Goal: Transaction & Acquisition: Book appointment/travel/reservation

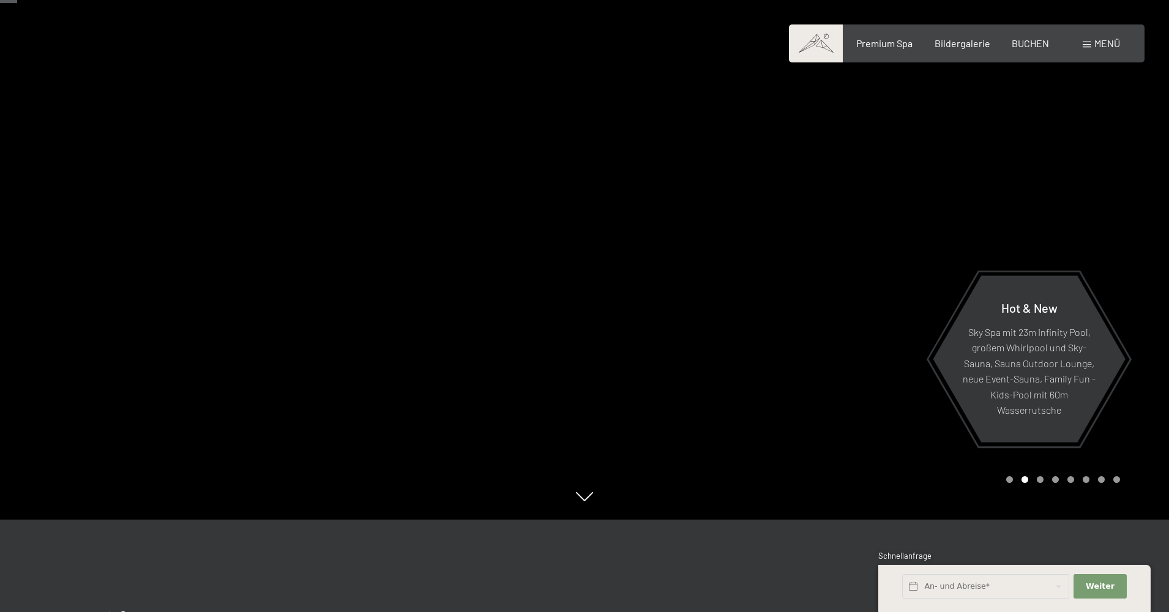
scroll to position [113, 0]
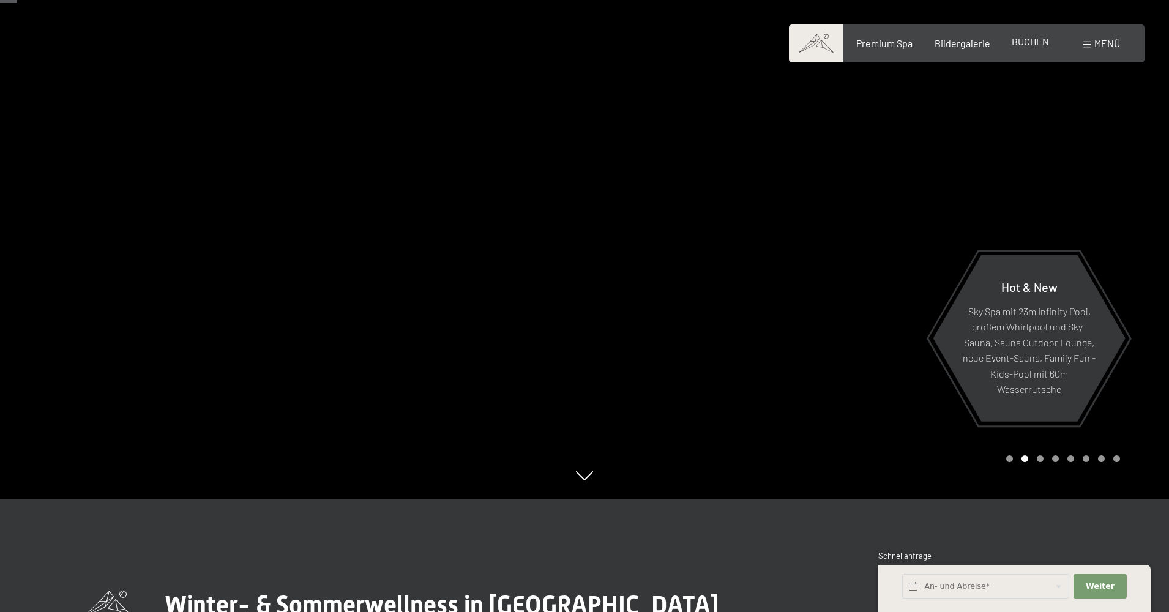
click at [1030, 40] on span "BUCHEN" at bounding box center [1030, 41] width 37 height 12
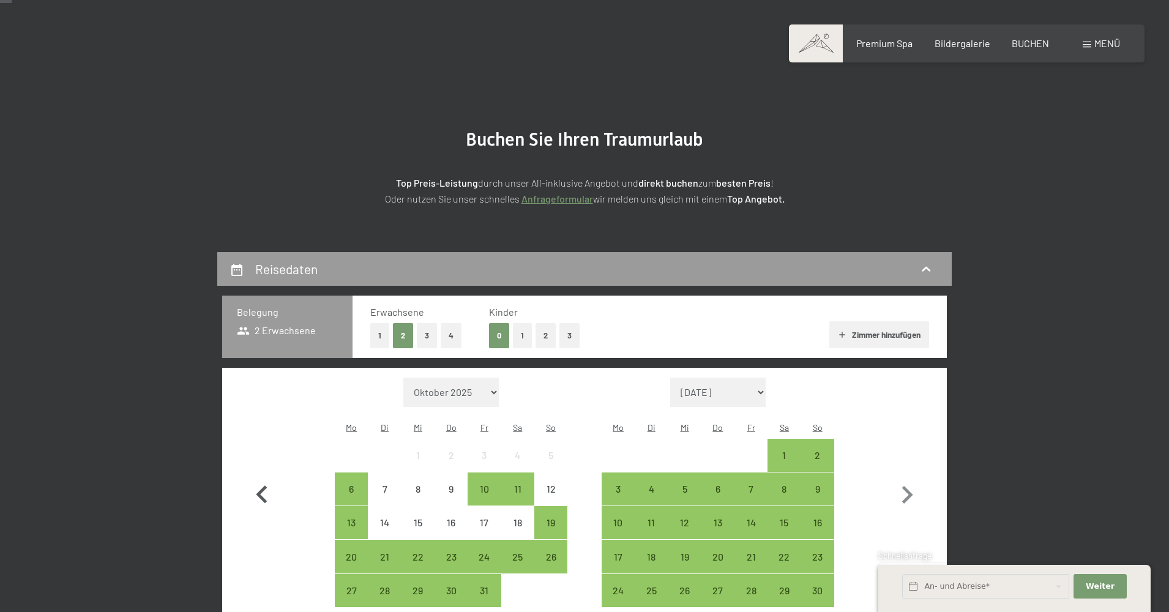
scroll to position [70, 0]
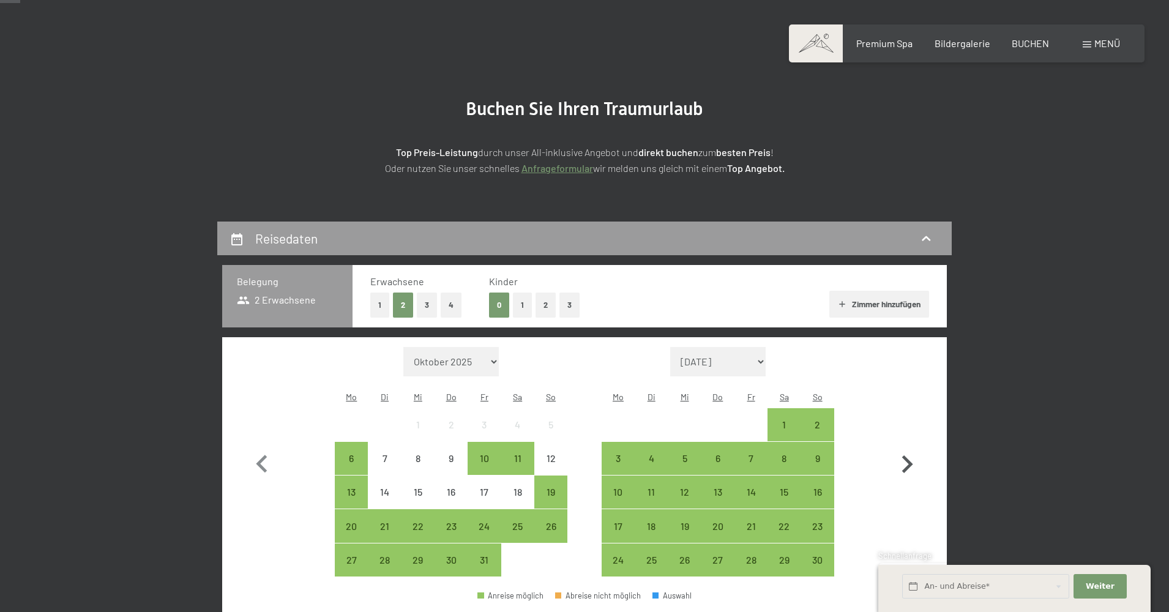
click at [909, 456] on icon "button" at bounding box center [907, 464] width 11 height 18
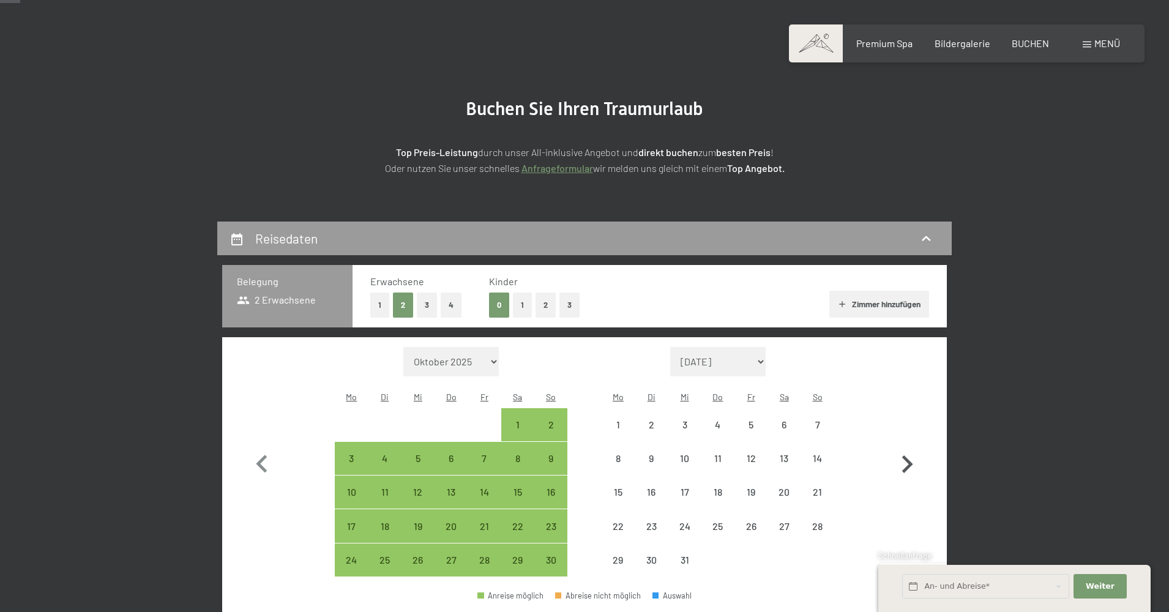
select select "2025-11-01"
select select "2025-12-01"
click at [909, 456] on icon "button" at bounding box center [907, 464] width 11 height 18
select select "2025-12-01"
select select "2026-01-01"
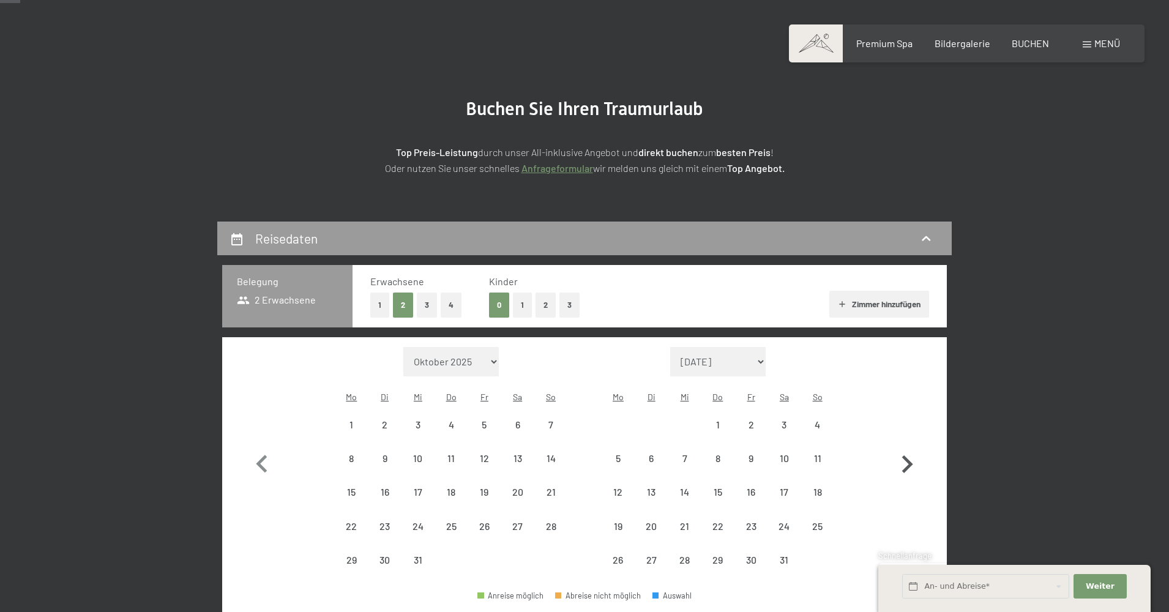
select select "2025-12-01"
select select "2026-01-01"
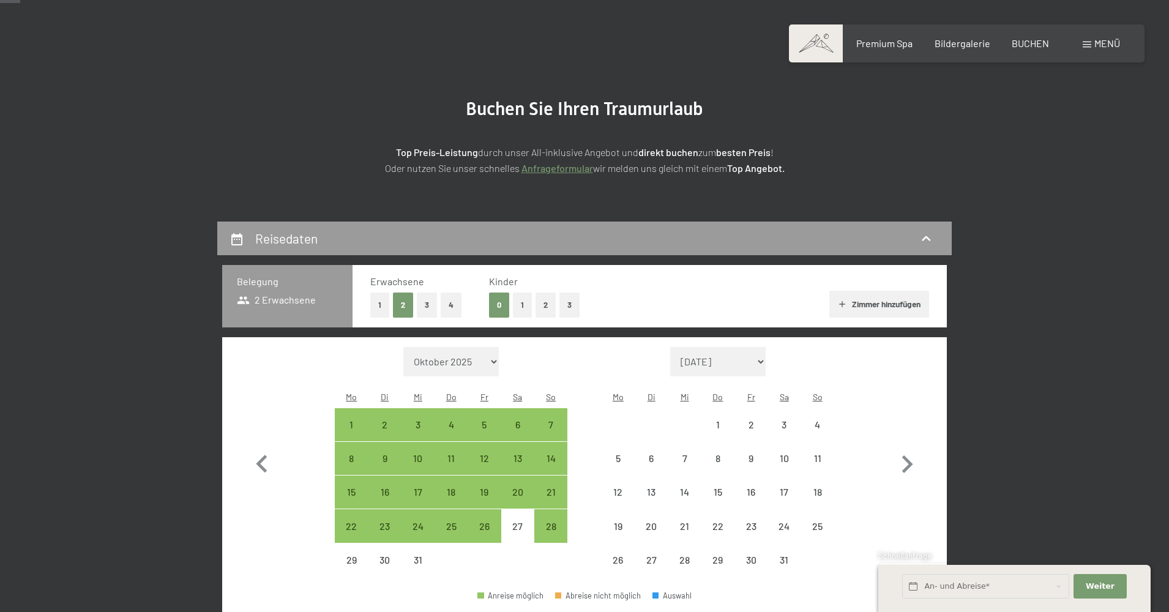
select select "2025-12-01"
select select "2026-01-01"
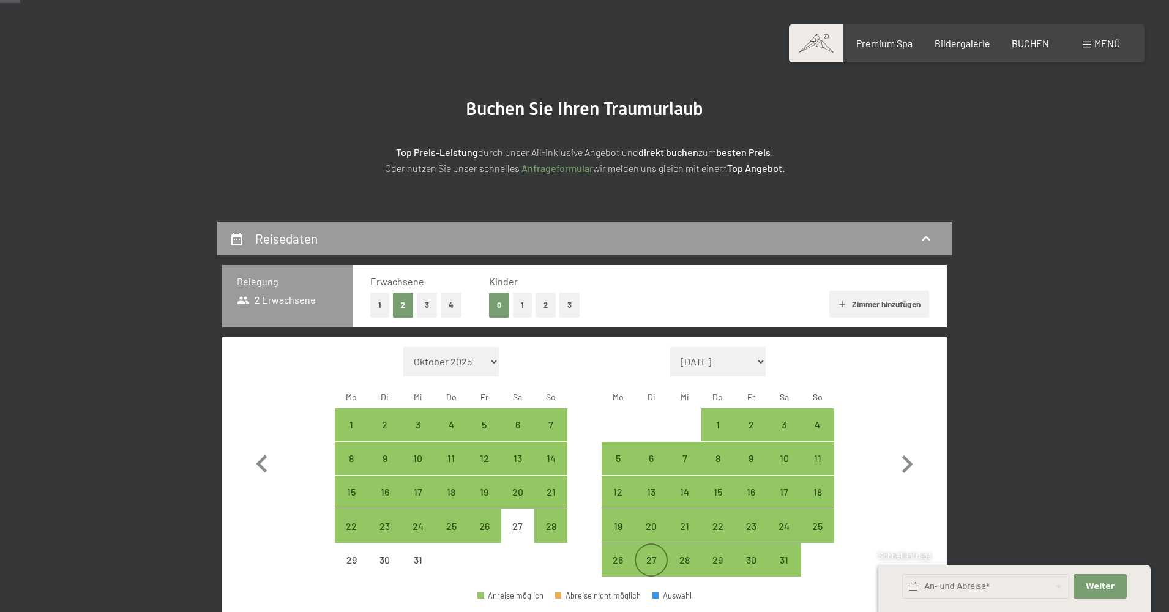
click at [652, 555] on div "27" at bounding box center [651, 570] width 31 height 31
select select "2025-12-01"
select select "2026-01-01"
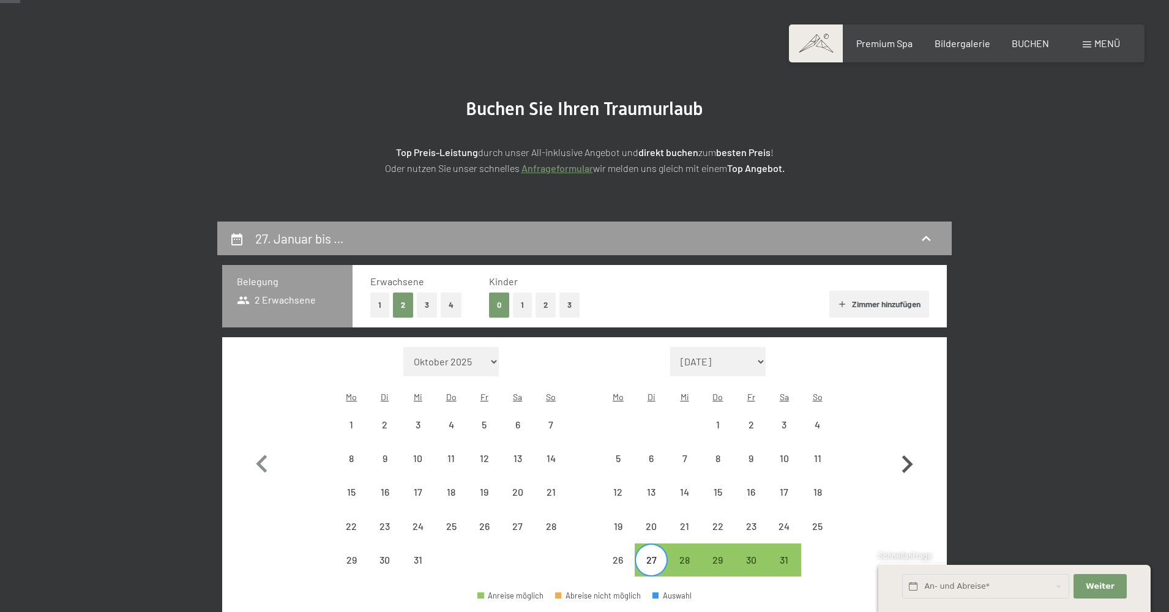
click at [908, 456] on icon "button" at bounding box center [907, 464] width 11 height 18
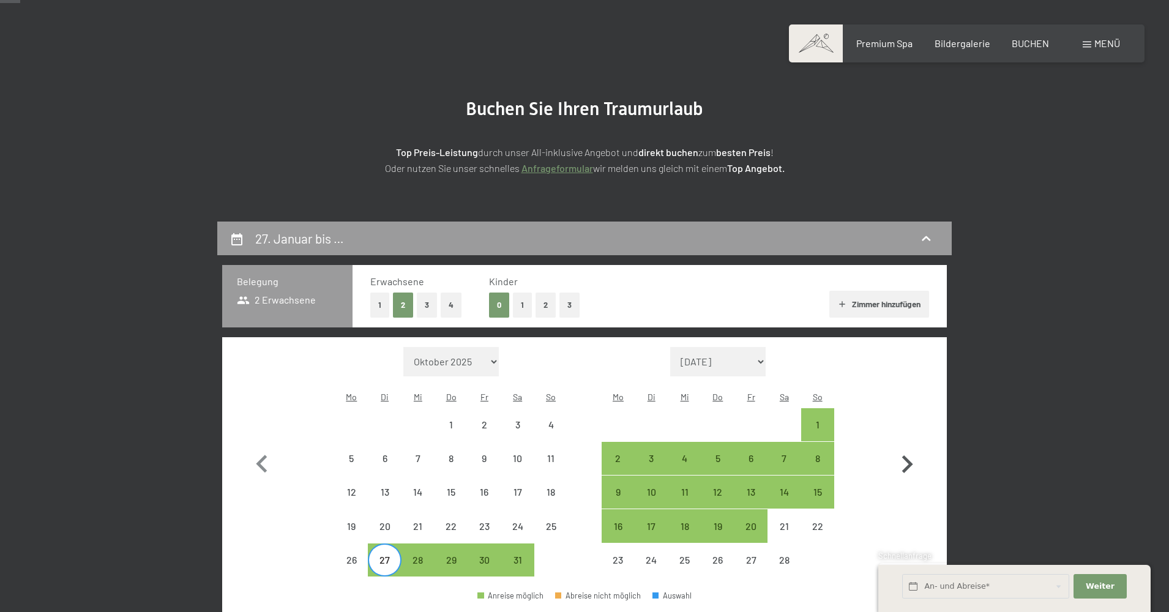
select select "2026-01-01"
select select "2026-02-01"
select select "2026-01-01"
select select "2026-02-01"
click at [816, 420] on div "1" at bounding box center [817, 435] width 31 height 31
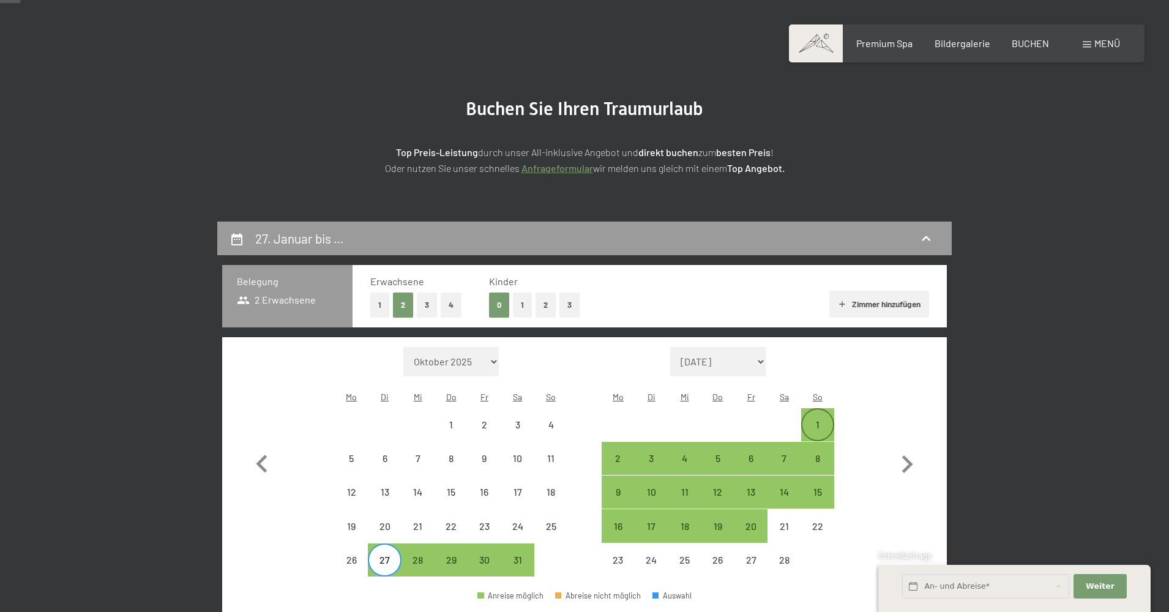
select select "2026-01-01"
select select "2026-02-01"
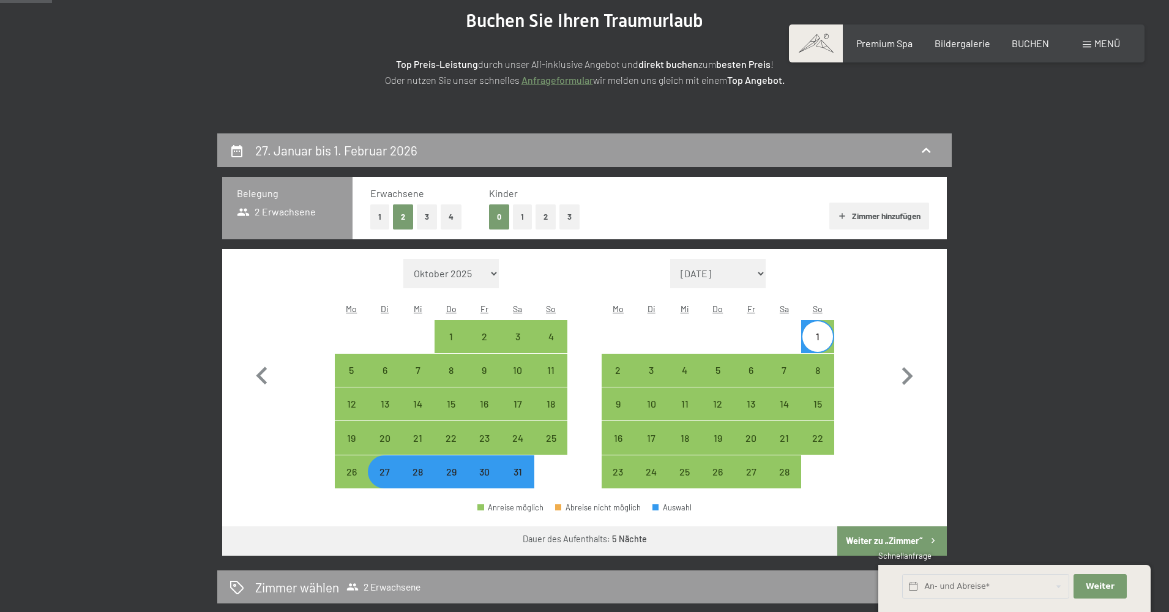
scroll to position [171, 0]
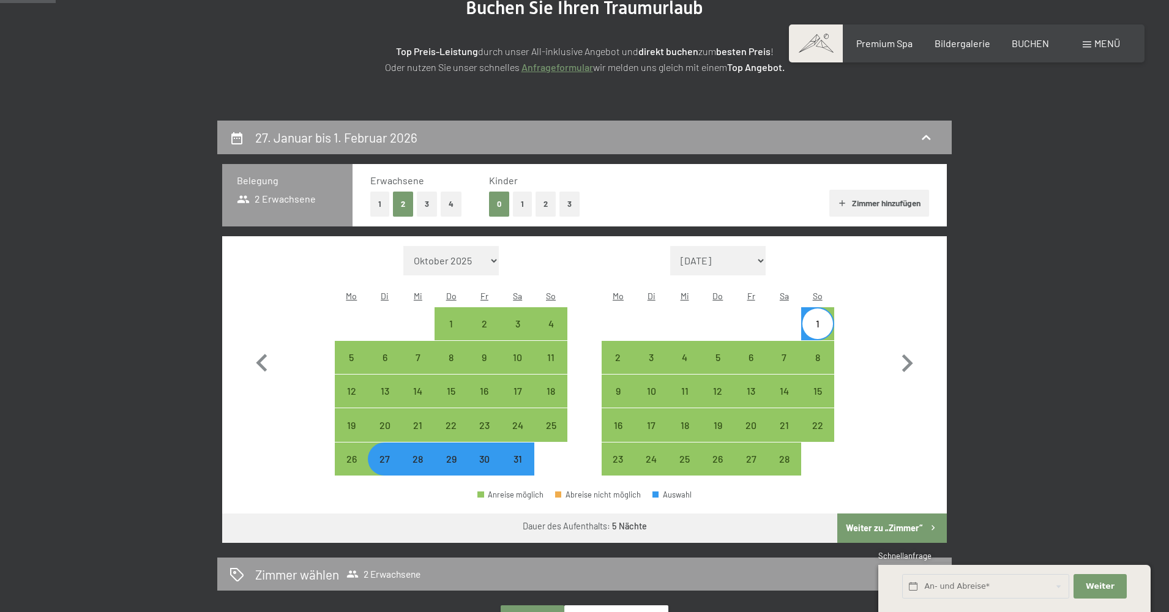
click at [870, 513] on button "Weiter zu „Zimmer“" at bounding box center [892, 527] width 110 height 29
select select "2026-01-01"
select select "2026-02-01"
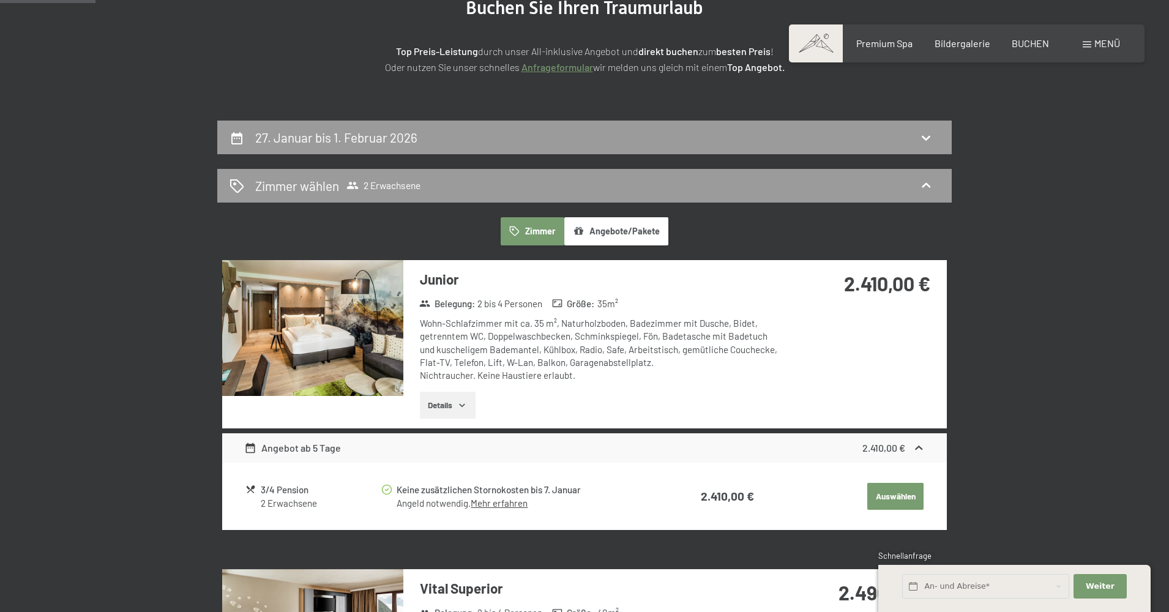
scroll to position [291, 0]
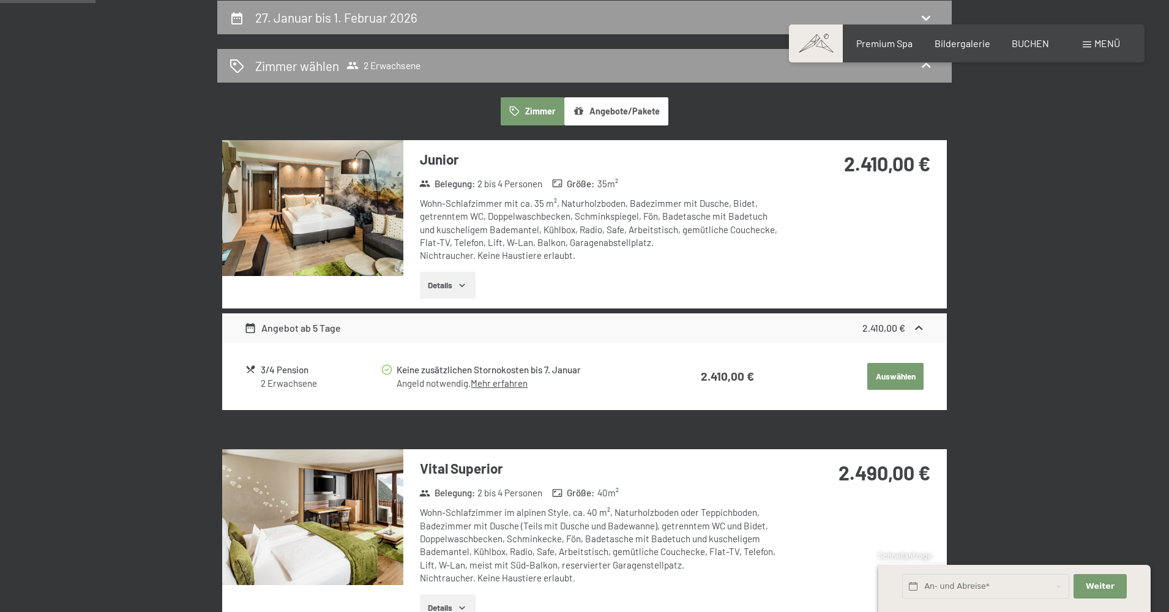
click at [447, 289] on button "Details" at bounding box center [448, 285] width 56 height 27
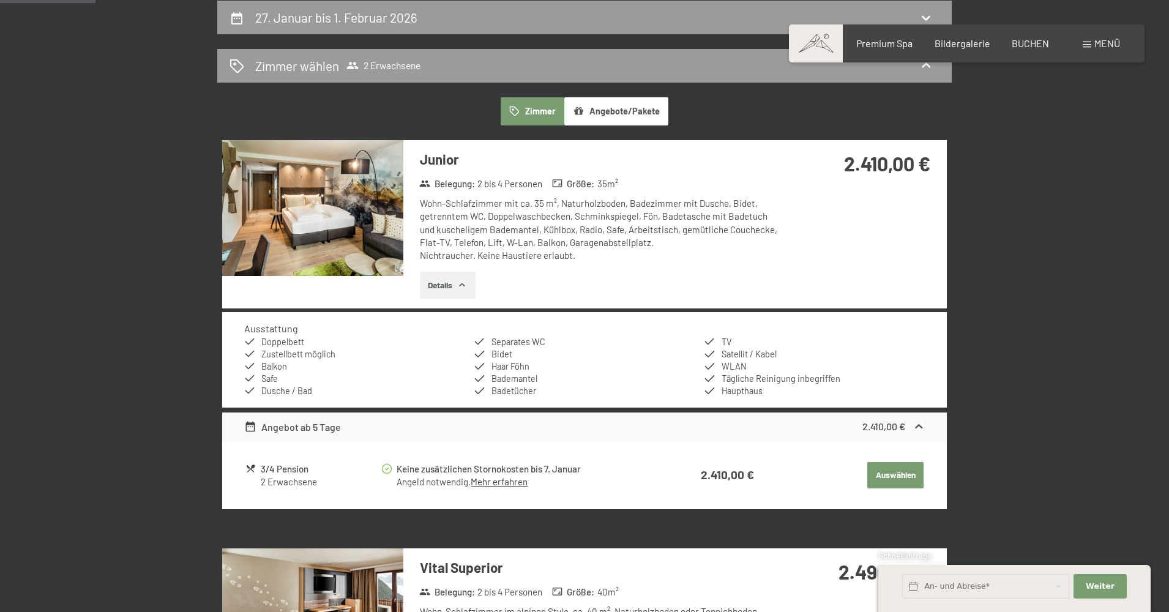
click at [447, 288] on button "Details" at bounding box center [448, 285] width 56 height 27
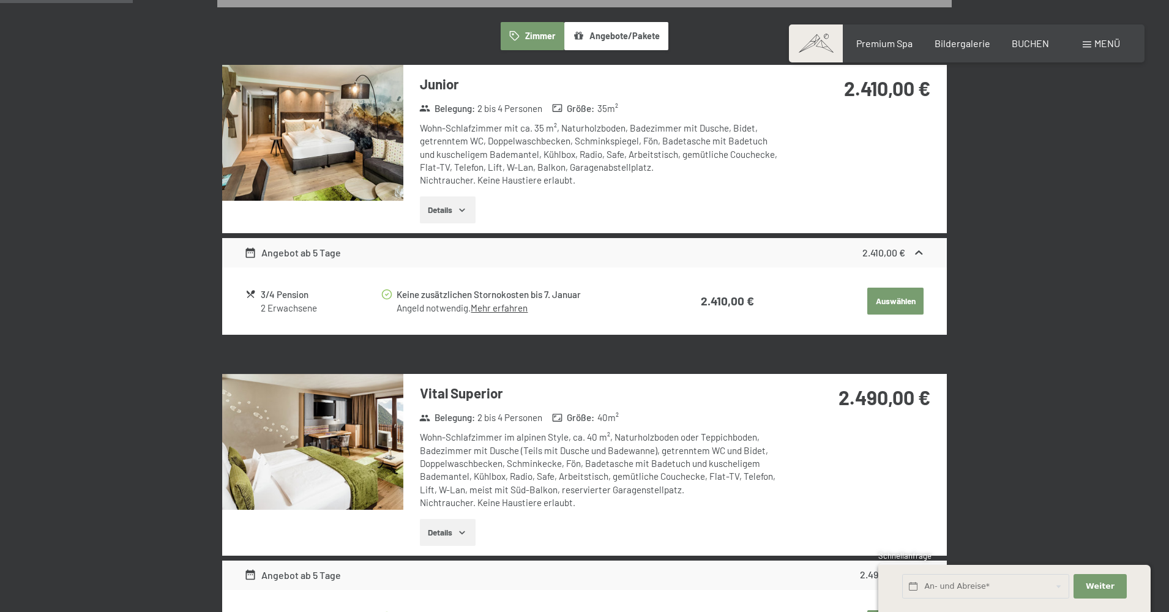
scroll to position [364, 0]
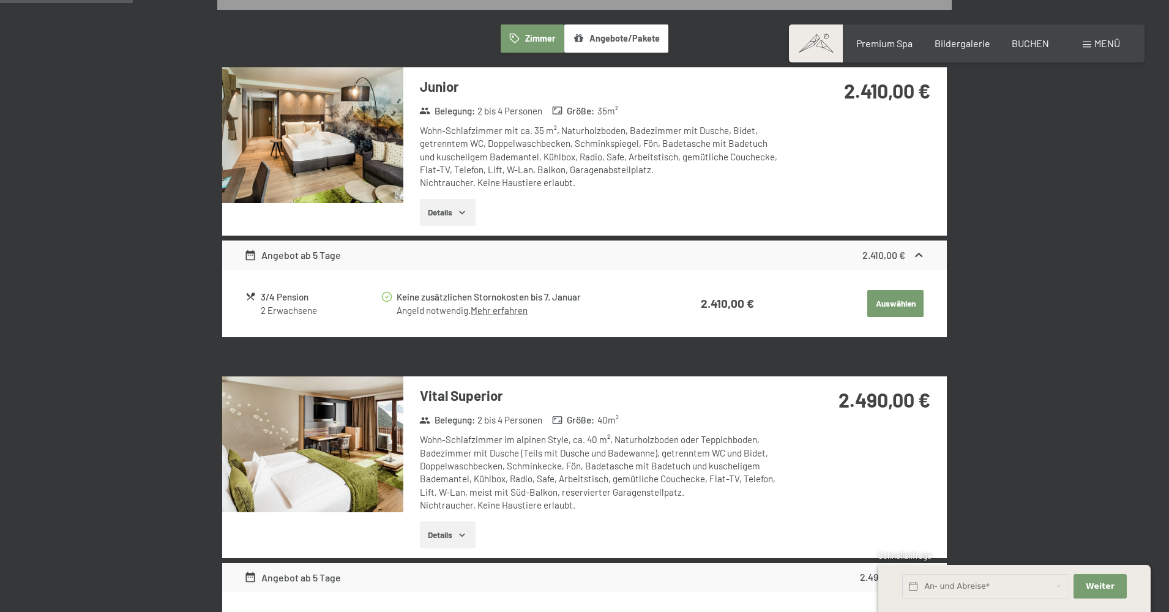
click at [498, 306] on link "Mehr erfahren" at bounding box center [499, 310] width 57 height 11
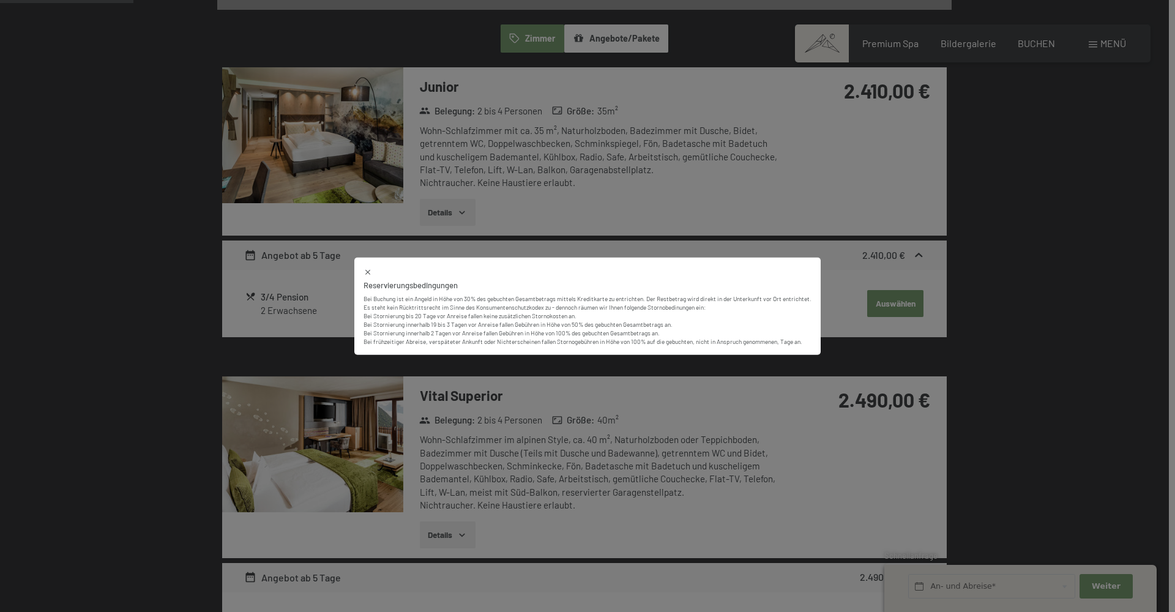
click at [750, 207] on div "Reservierungsbedingungen Bei Buchung ist ein Angeld in Höhe von 30% des gebucht…" at bounding box center [587, 306] width 1175 height 612
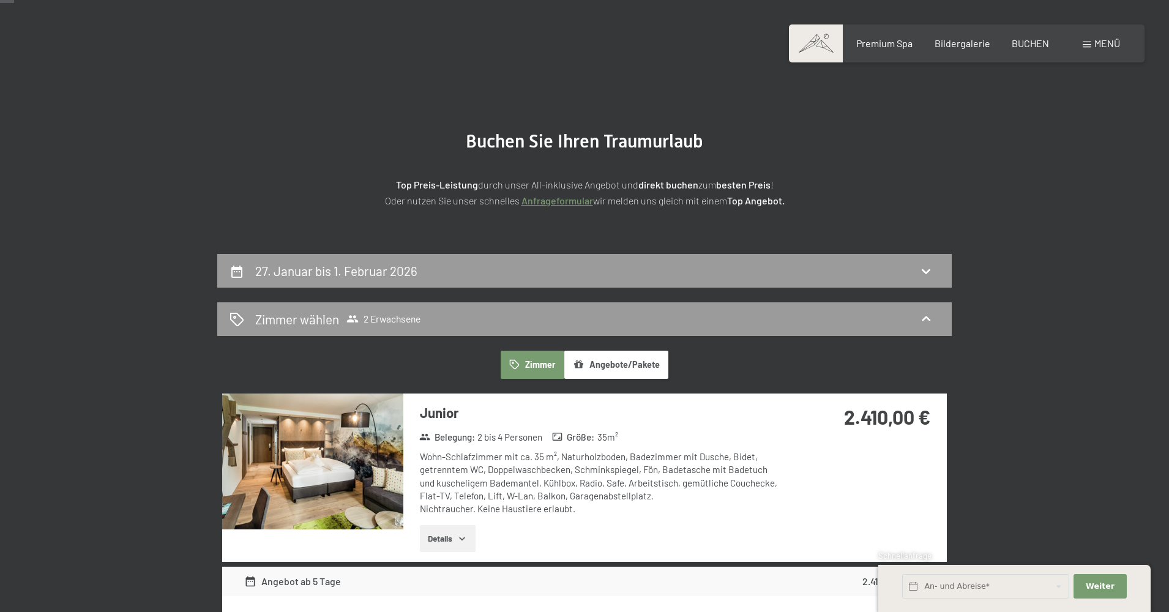
scroll to position [59, 0]
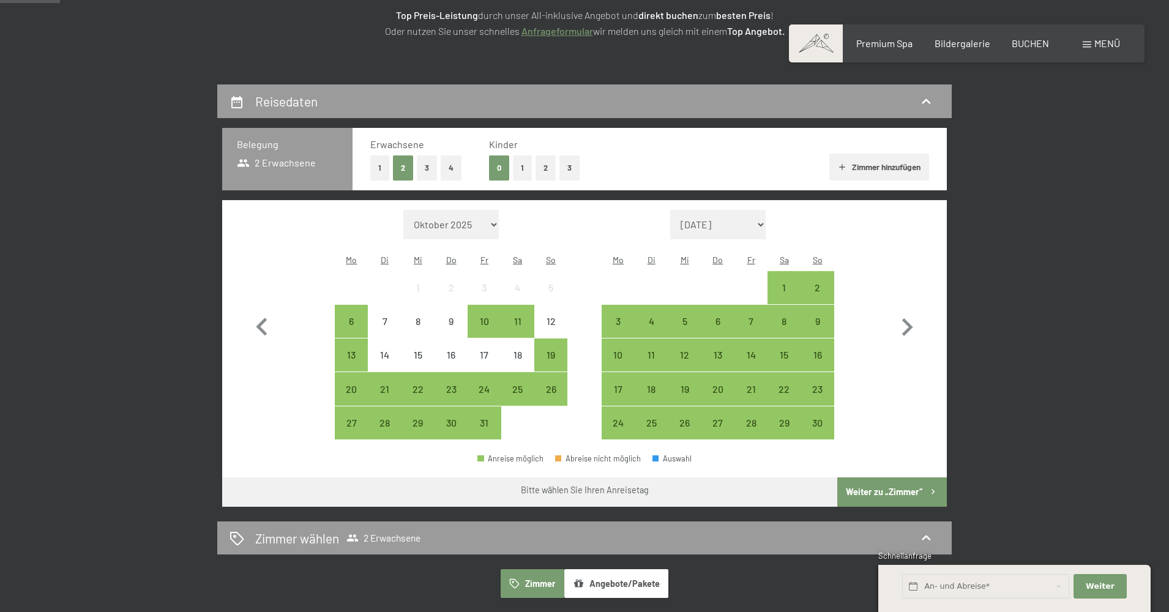
scroll to position [224, 0]
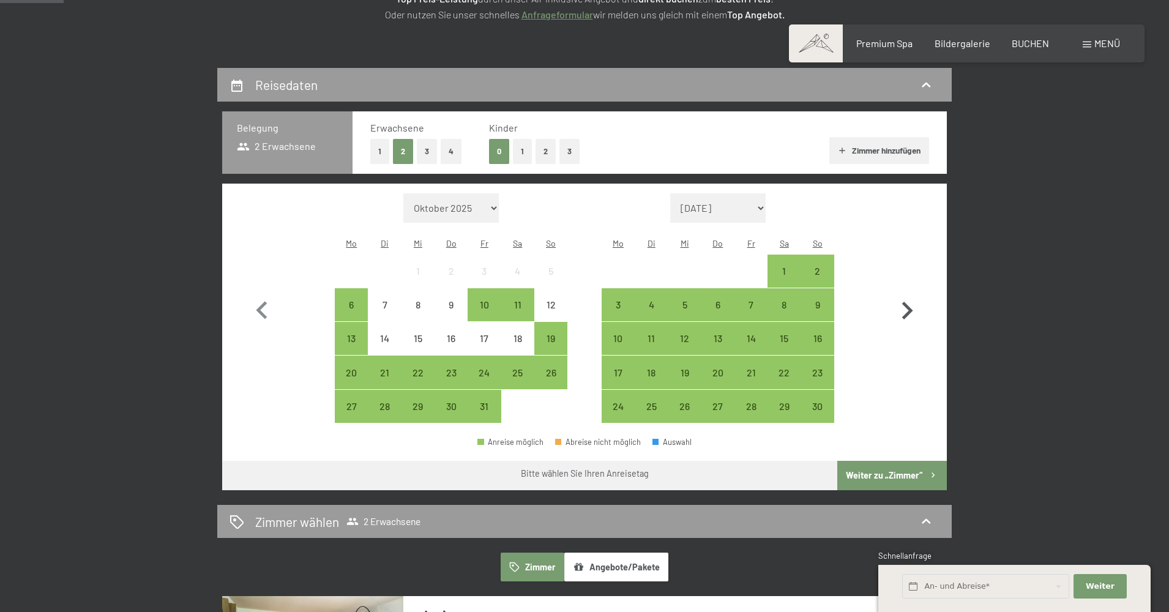
click at [906, 304] on icon "button" at bounding box center [906, 310] width 35 height 35
select select "2025-11-01"
select select "2025-12-01"
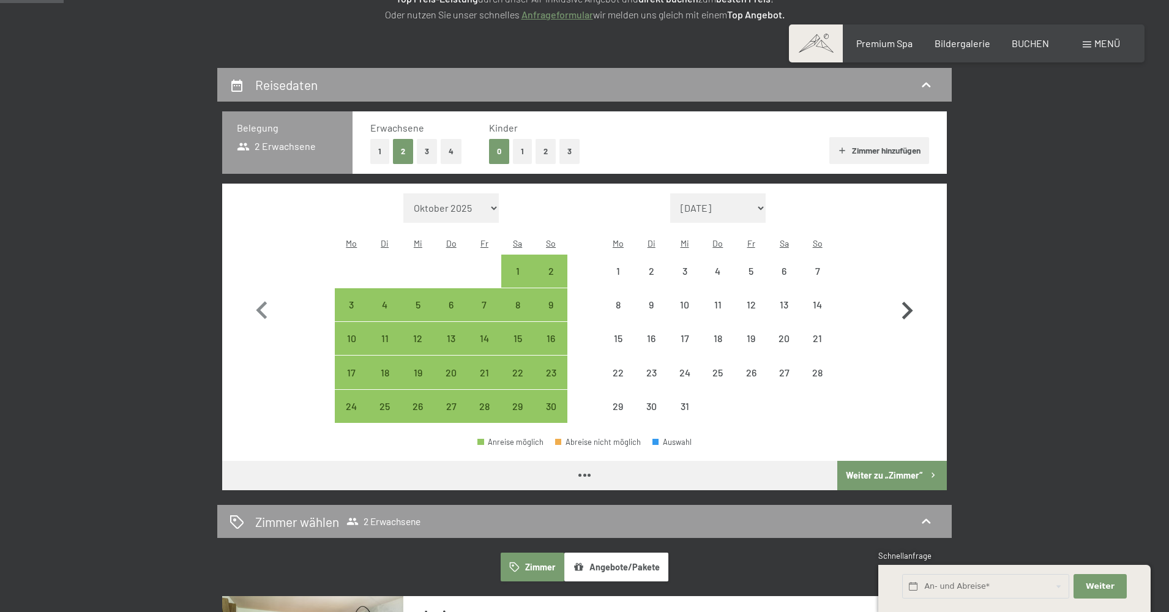
click at [906, 304] on icon "button" at bounding box center [906, 310] width 35 height 35
select select "2025-12-01"
select select "2026-01-01"
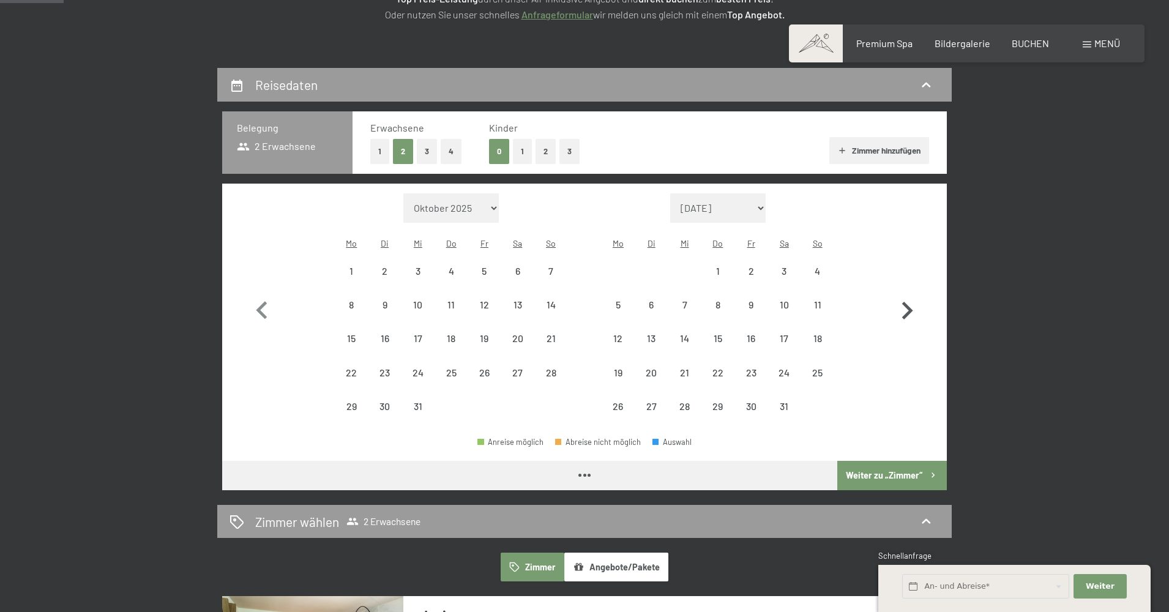
select select "2025-12-01"
select select "2026-01-01"
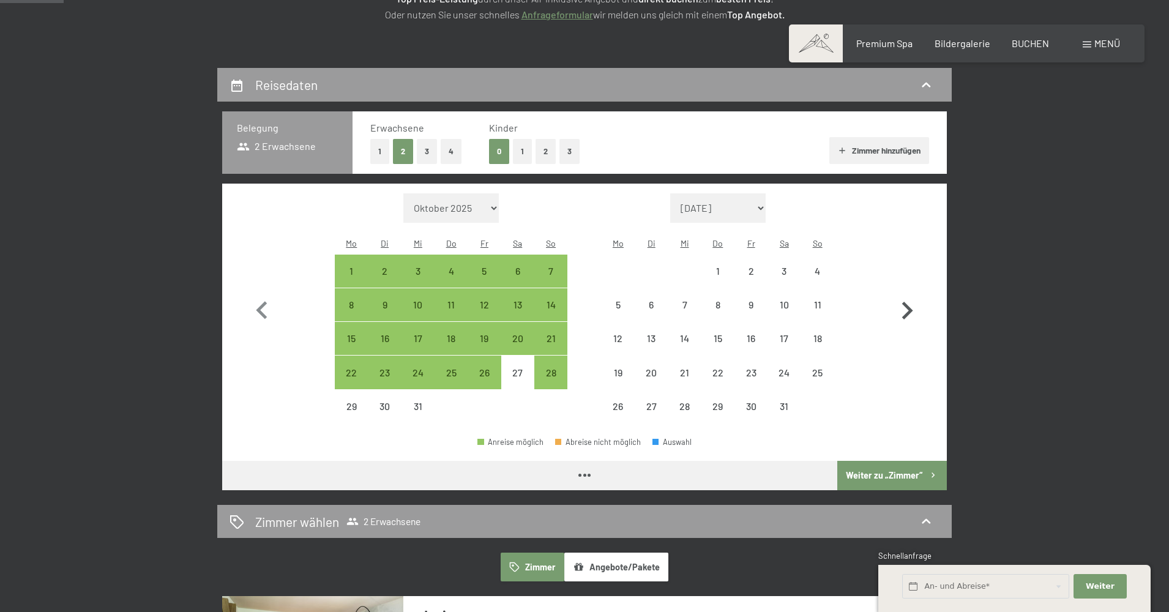
select select "2025-12-01"
select select "2026-01-01"
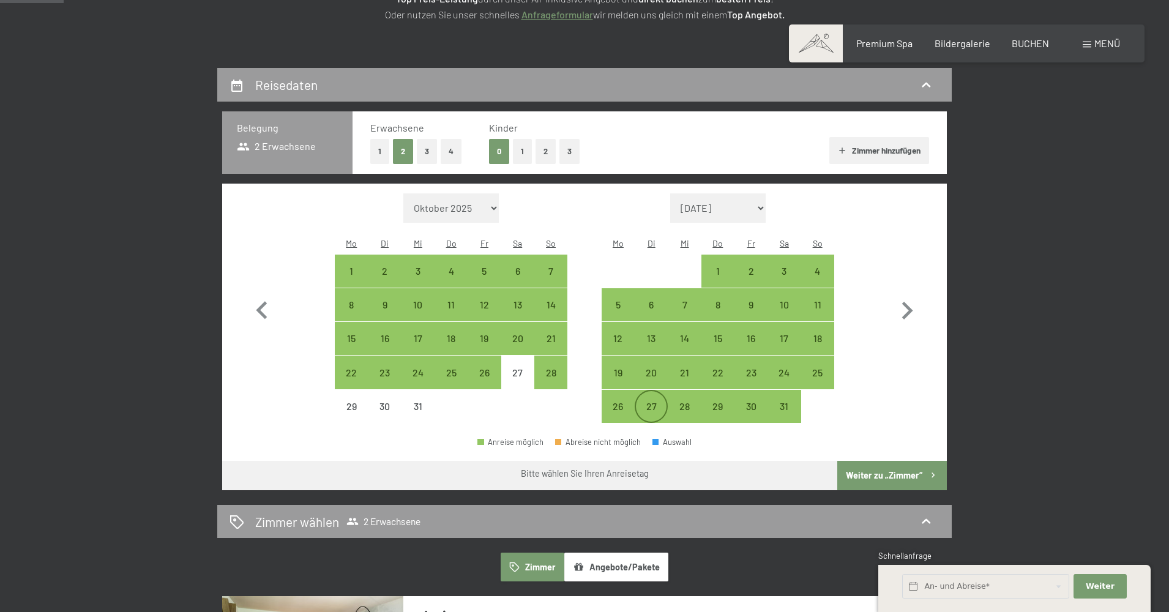
click at [652, 391] on div "27" at bounding box center [651, 406] width 31 height 31
select select "2025-12-01"
select select "2026-01-01"
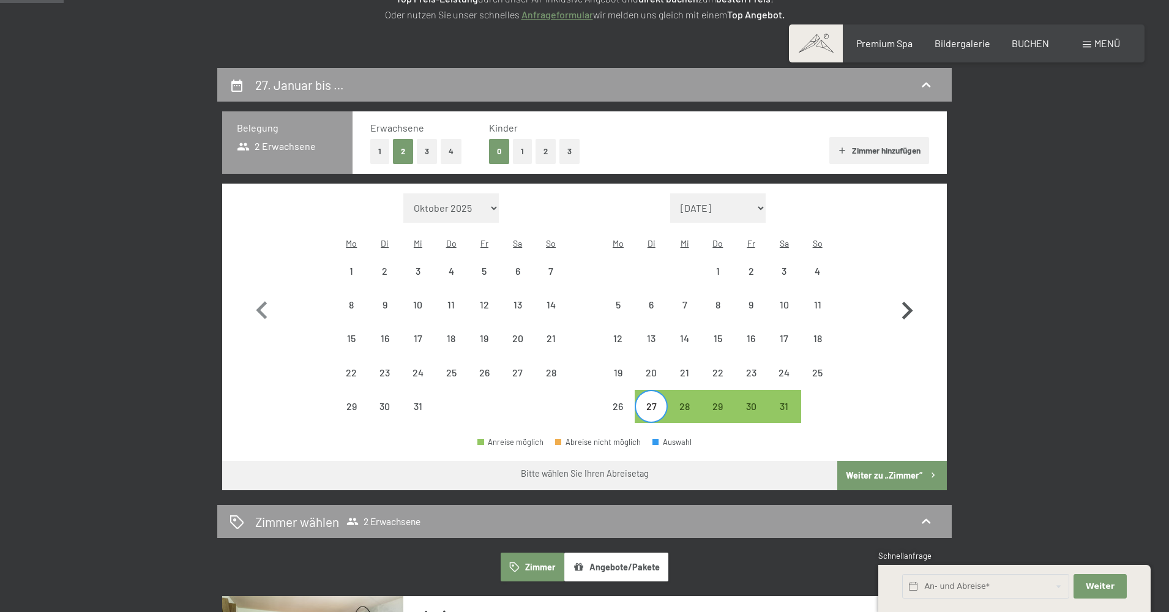
click at [896, 296] on icon "button" at bounding box center [906, 310] width 35 height 35
select select "2026-01-01"
select select "2026-02-01"
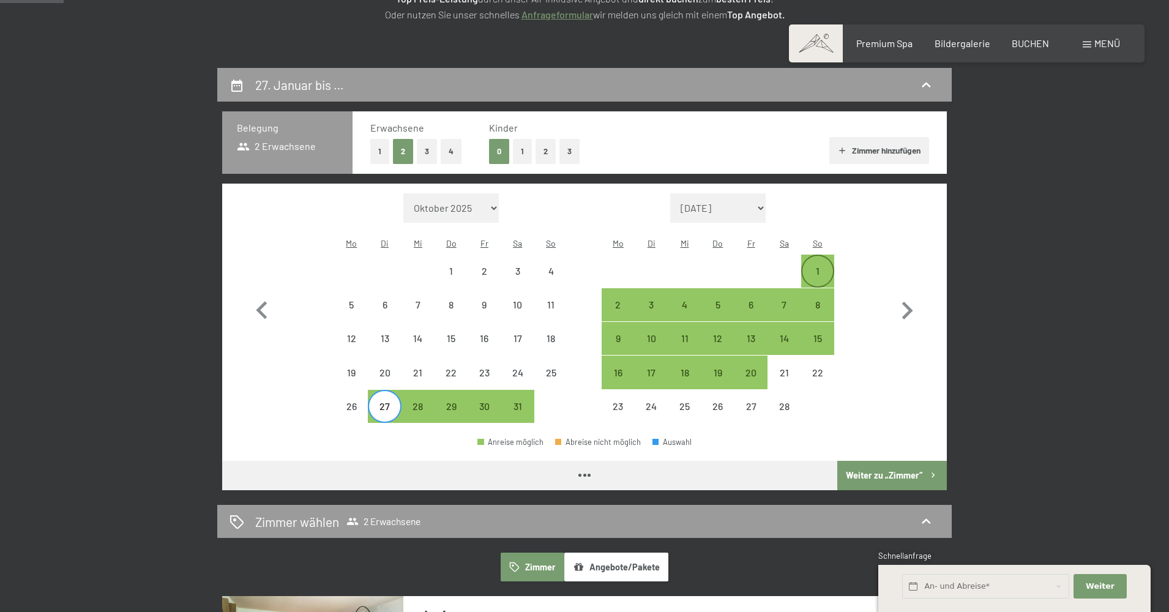
select select "2026-01-01"
select select "2026-02-01"
click at [827, 256] on div "1" at bounding box center [817, 271] width 31 height 31
select select "2026-01-01"
select select "2026-02-01"
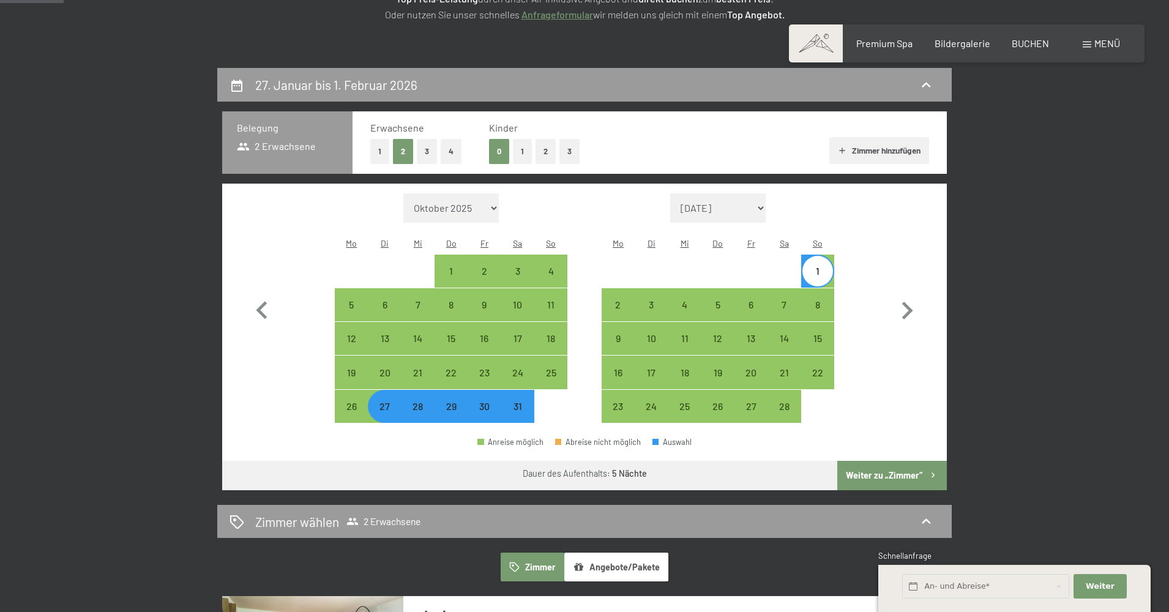
click at [869, 461] on button "Weiter zu „Zimmer“" at bounding box center [892, 475] width 110 height 29
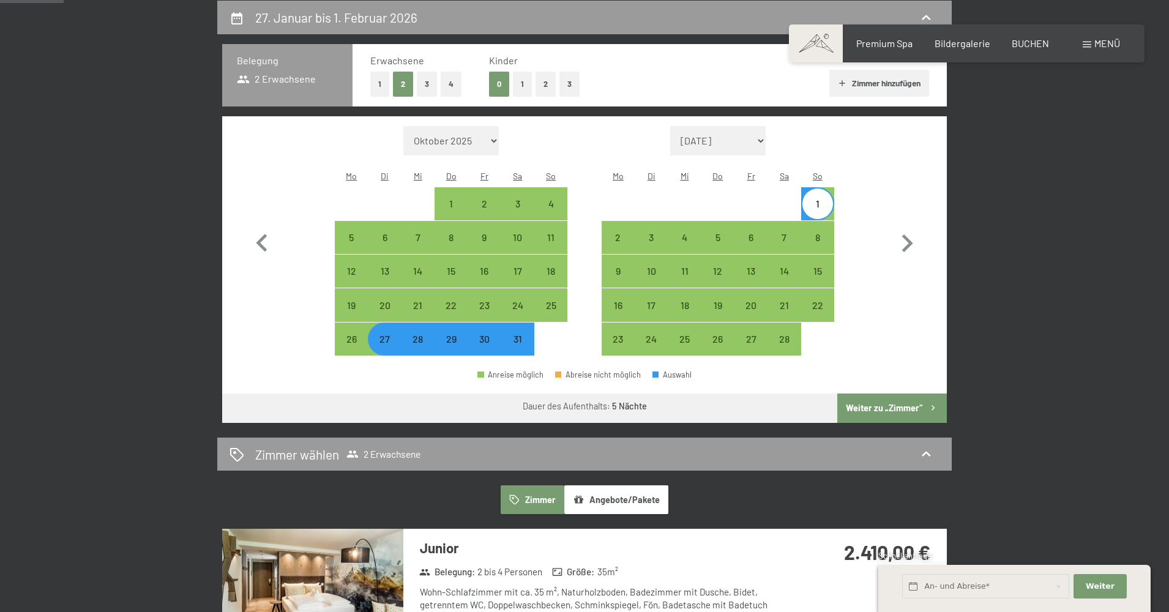
select select "2026-01-01"
select select "2026-02-01"
